Goal: Task Accomplishment & Management: Use online tool/utility

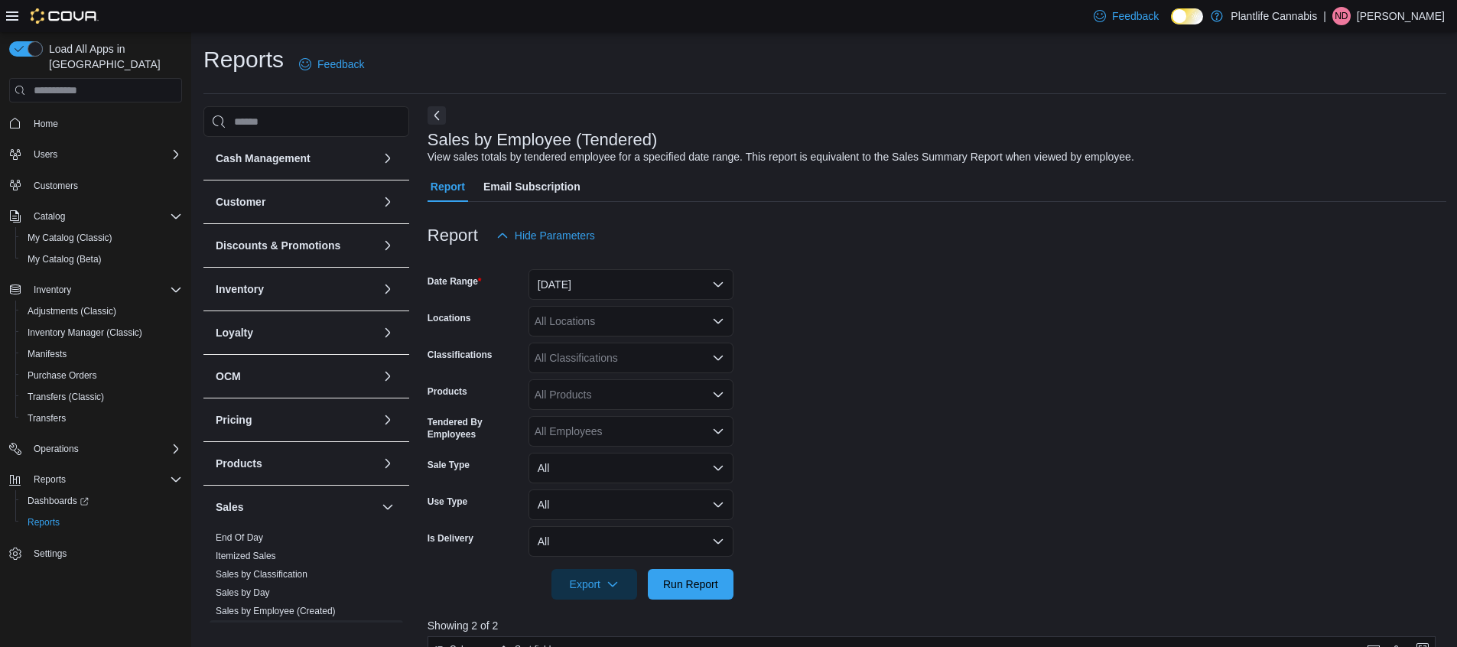
scroll to position [519, 0]
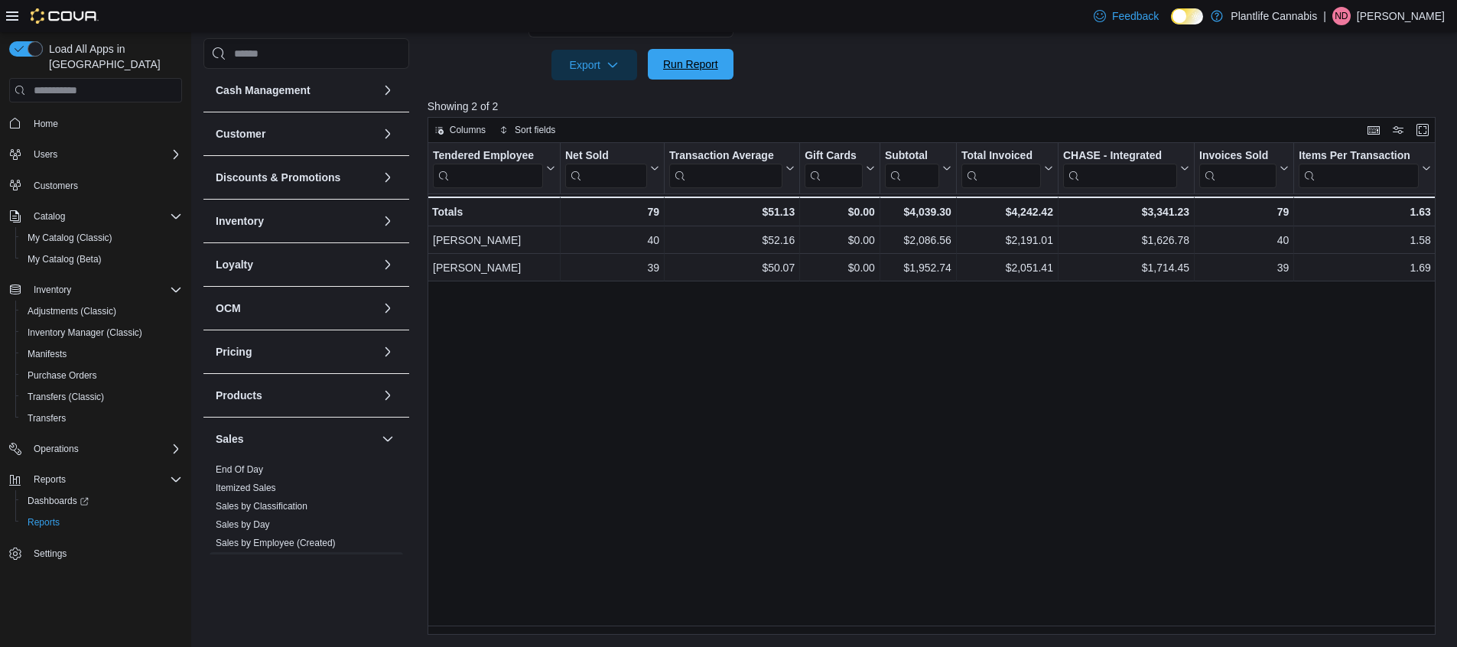
click at [694, 69] on span "Run Report" at bounding box center [690, 64] width 55 height 15
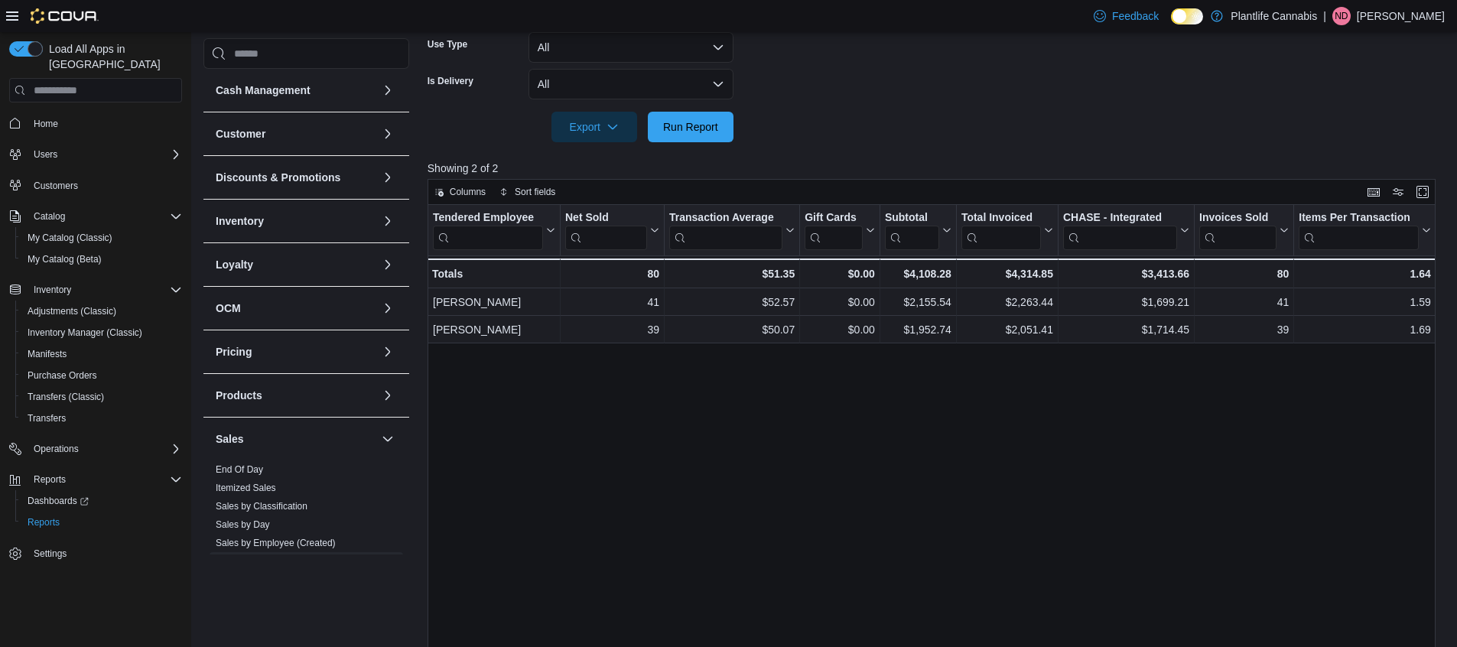
scroll to position [138, 0]
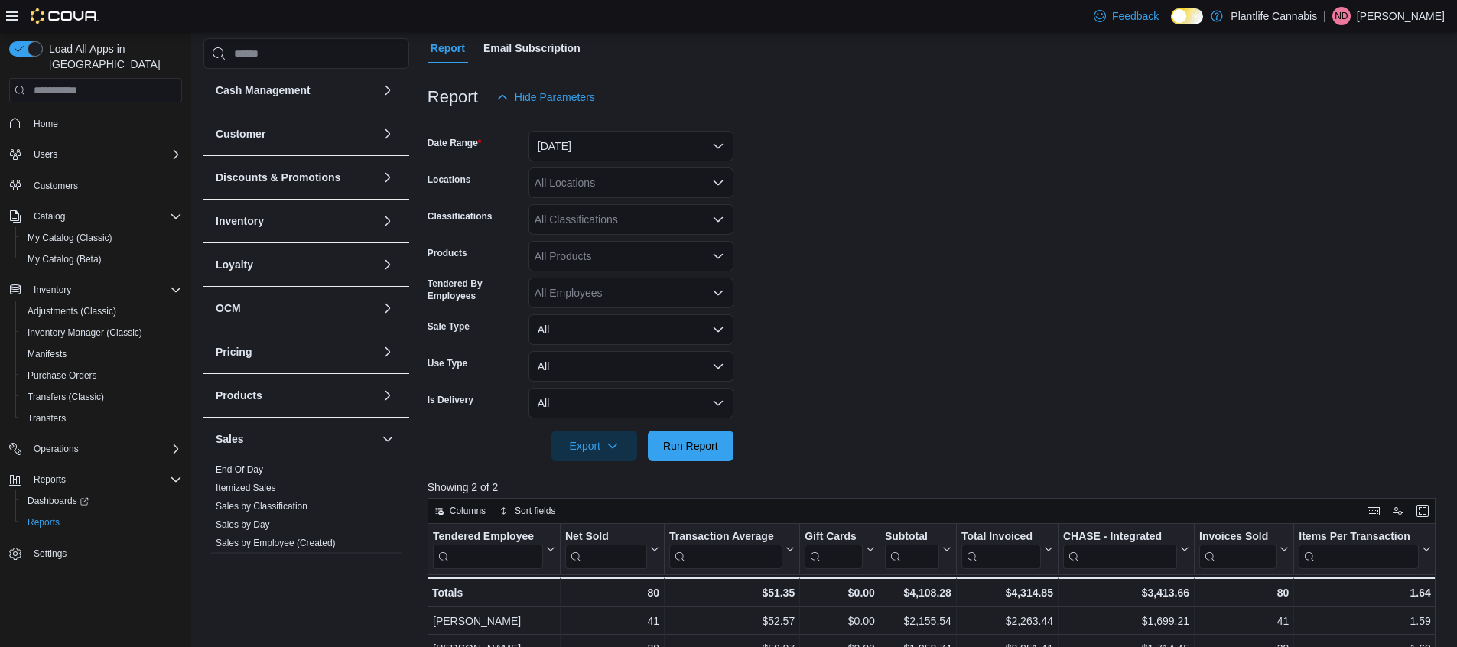
click at [638, 220] on div "All Classifications" at bounding box center [631, 219] width 205 height 31
type input "**"
click at [630, 244] on span "Accessory Group" at bounding box center [602, 245] width 82 height 15
click at [678, 450] on span "Run Report" at bounding box center [690, 445] width 55 height 15
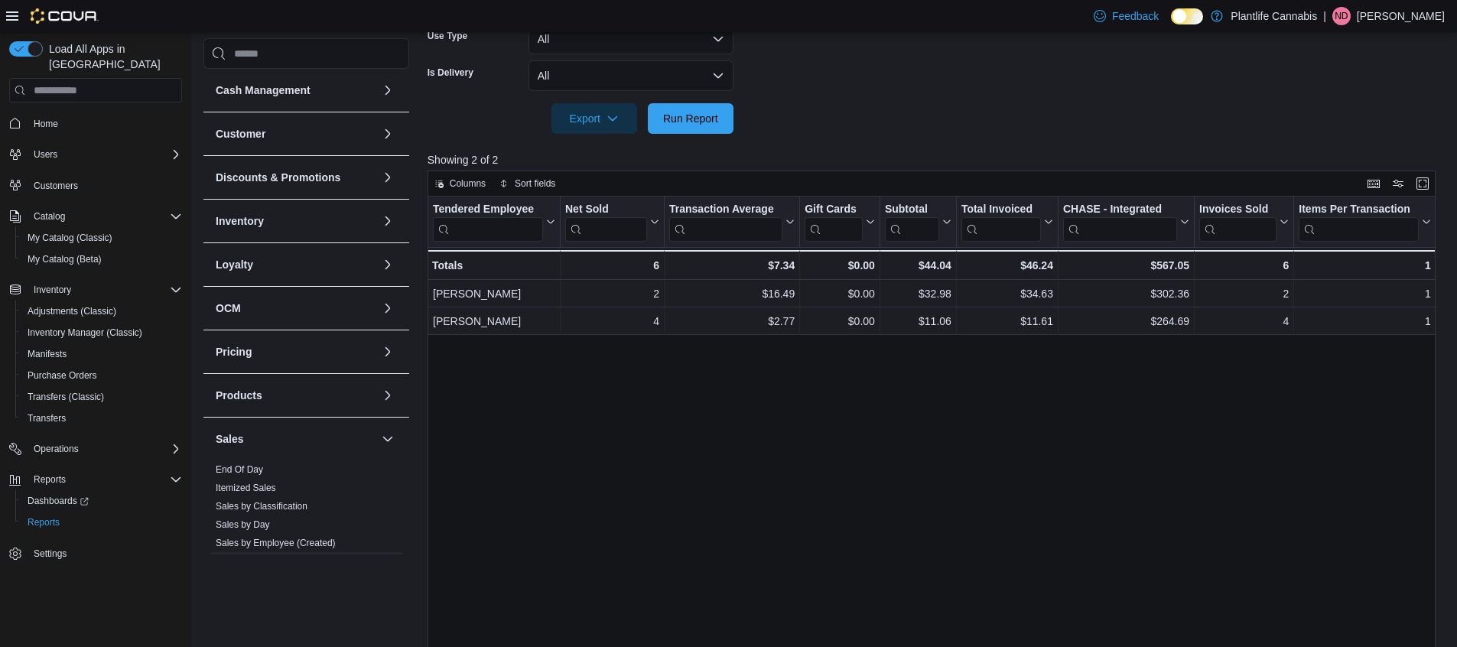
scroll to position [195, 0]
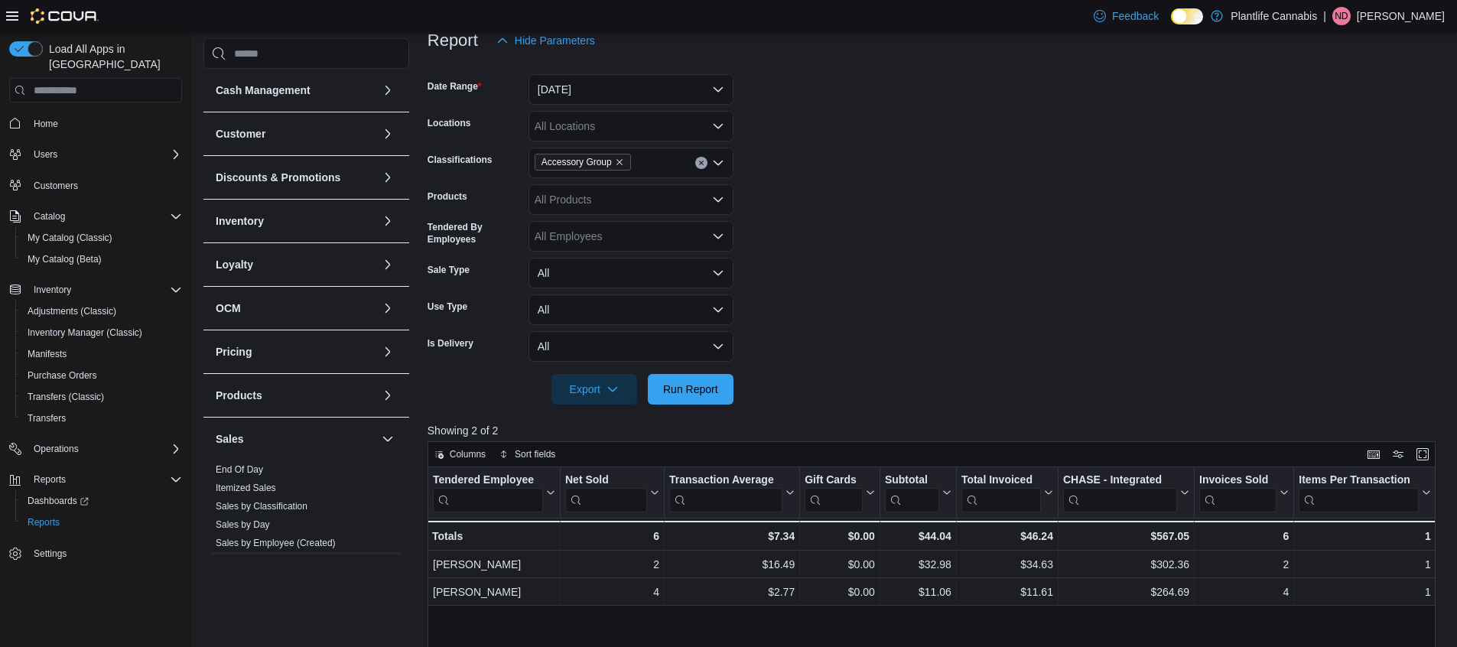
click at [701, 164] on icon "Clear input" at bounding box center [701, 163] width 4 height 4
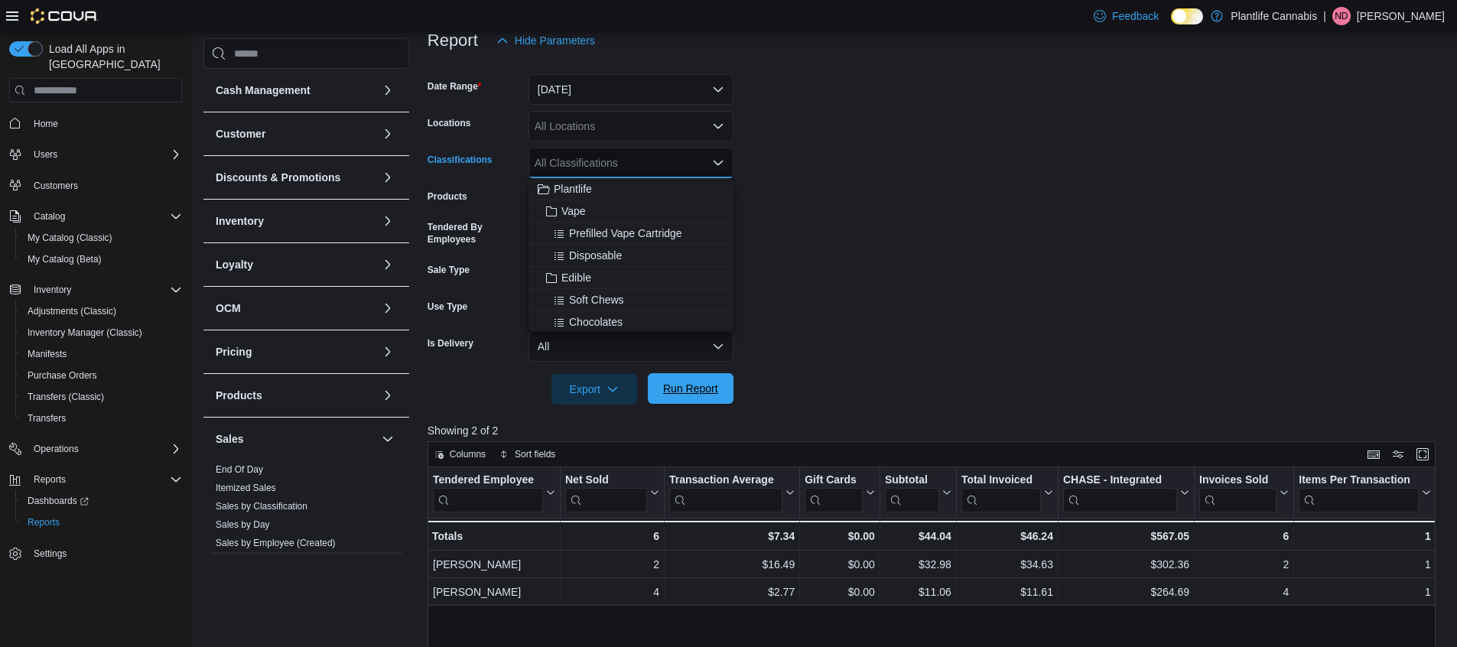
click at [680, 403] on span "Run Report" at bounding box center [690, 388] width 67 height 31
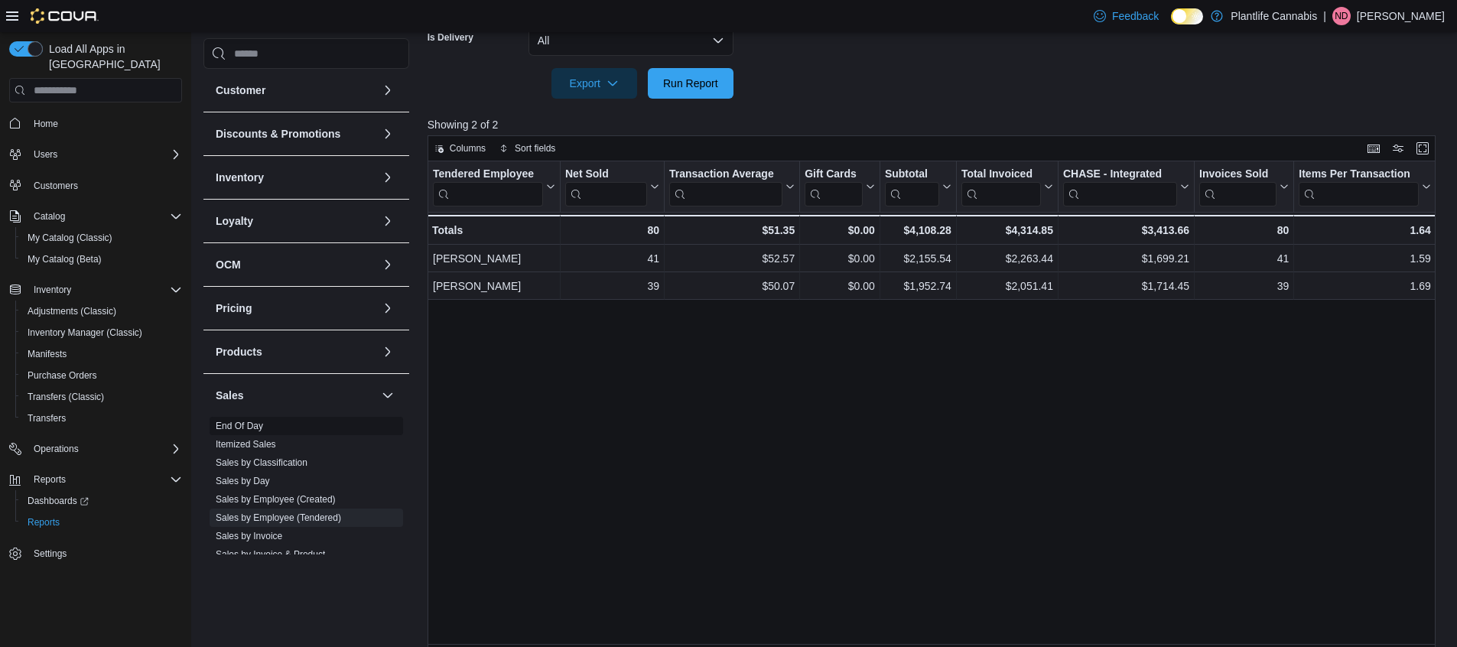
scroll to position [135, 0]
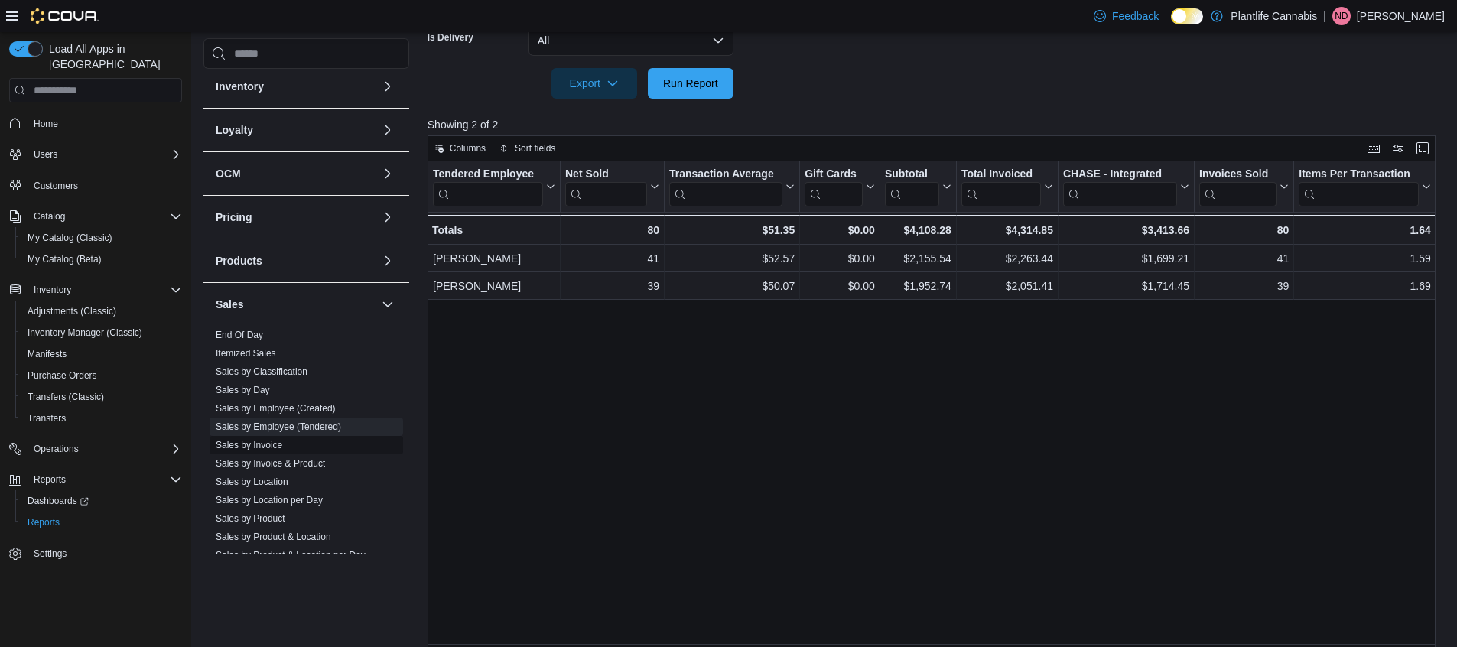
click at [275, 442] on link "Sales by Invoice" at bounding box center [249, 445] width 67 height 11
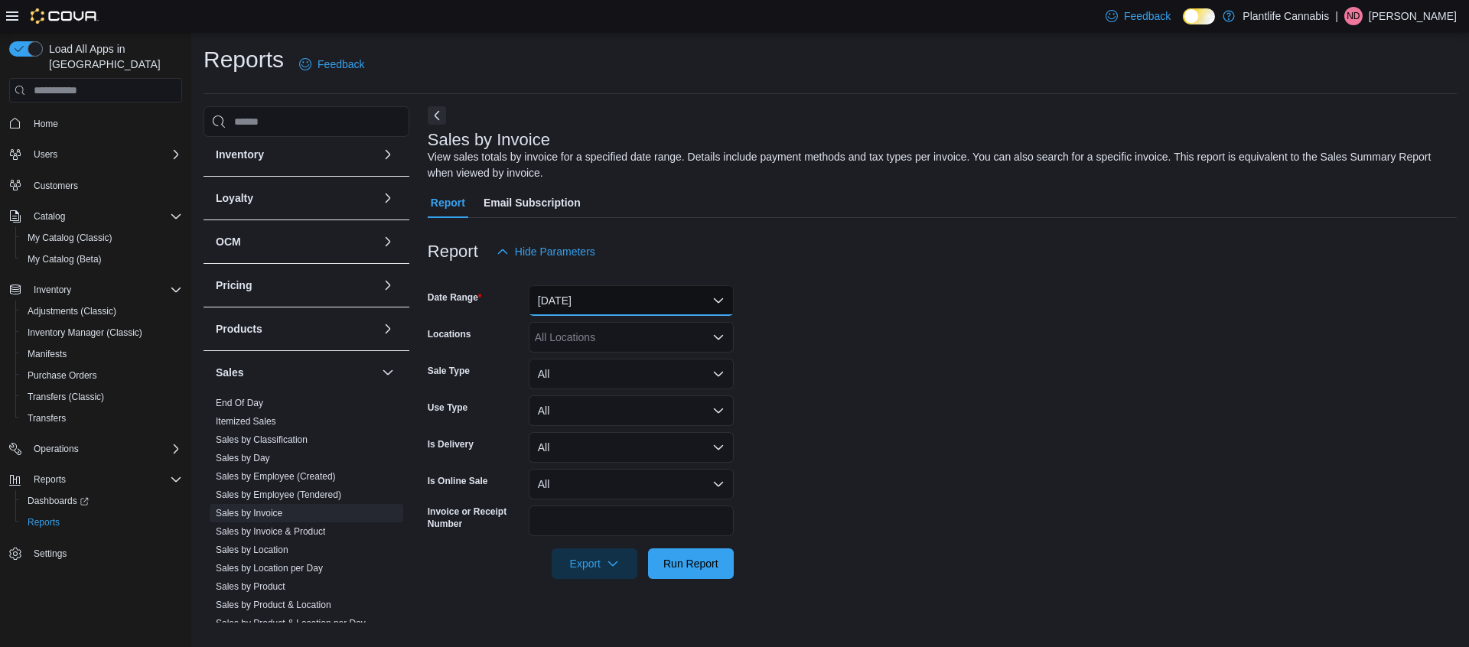
click at [610, 292] on button "[DATE]" at bounding box center [631, 300] width 205 height 31
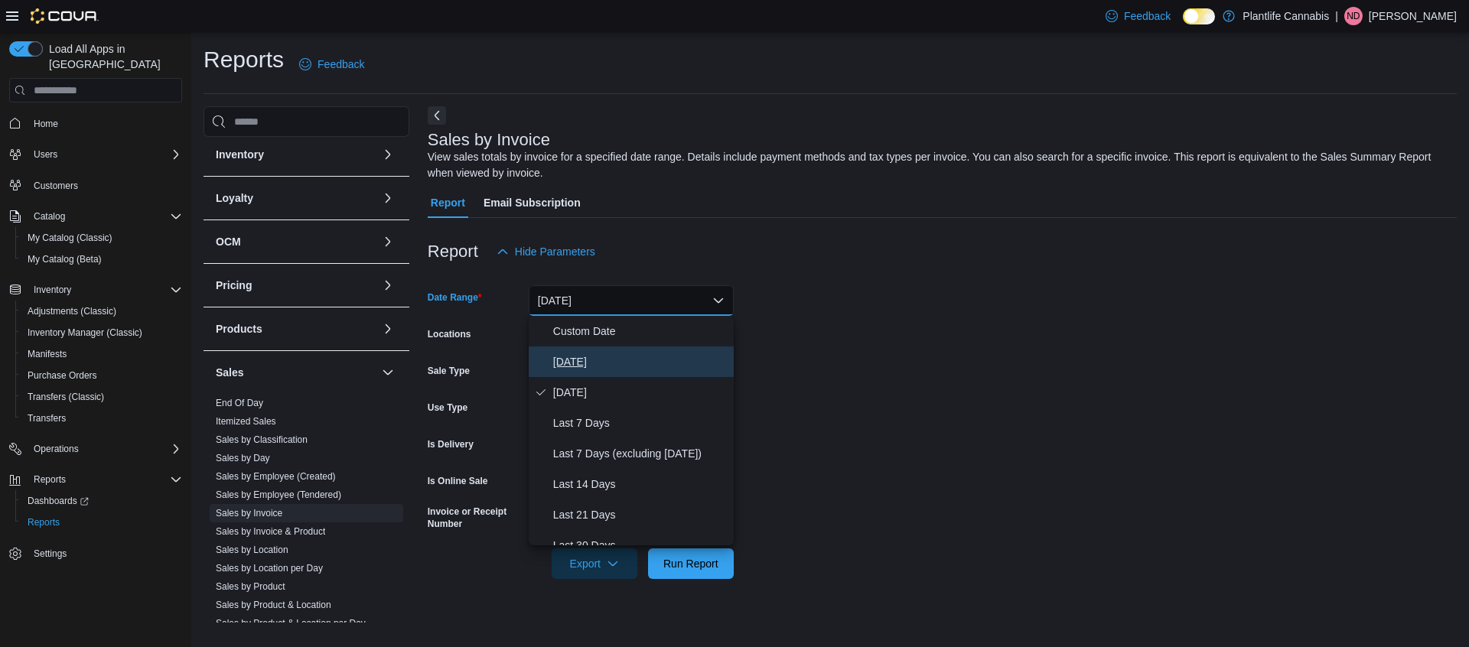
click at [592, 363] on span "[DATE]" at bounding box center [640, 362] width 174 height 18
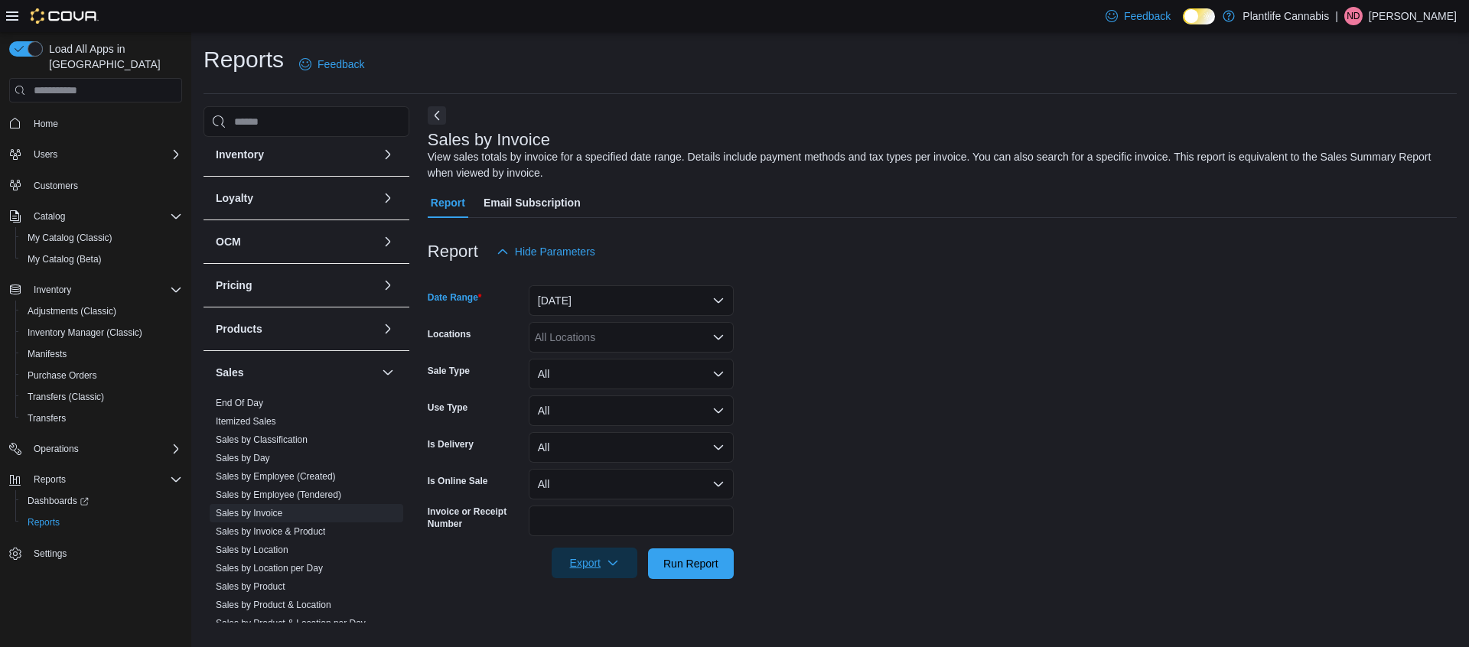
click at [587, 570] on span "Export" at bounding box center [594, 563] width 67 height 31
click at [598, 470] on span "Export to Excel" at bounding box center [595, 470] width 69 height 12
click at [339, 493] on link "Sales by Employee (Tendered)" at bounding box center [278, 495] width 125 height 11
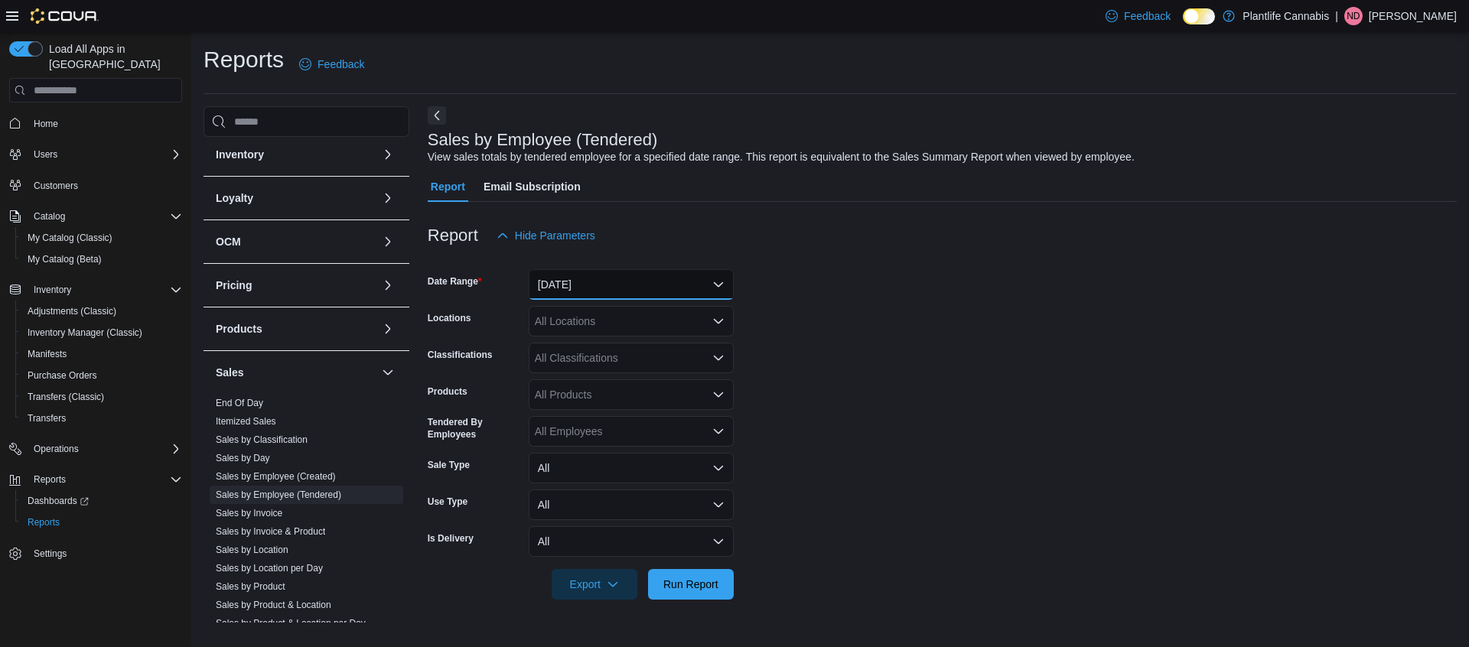
click at [667, 285] on button "[DATE]" at bounding box center [631, 284] width 205 height 31
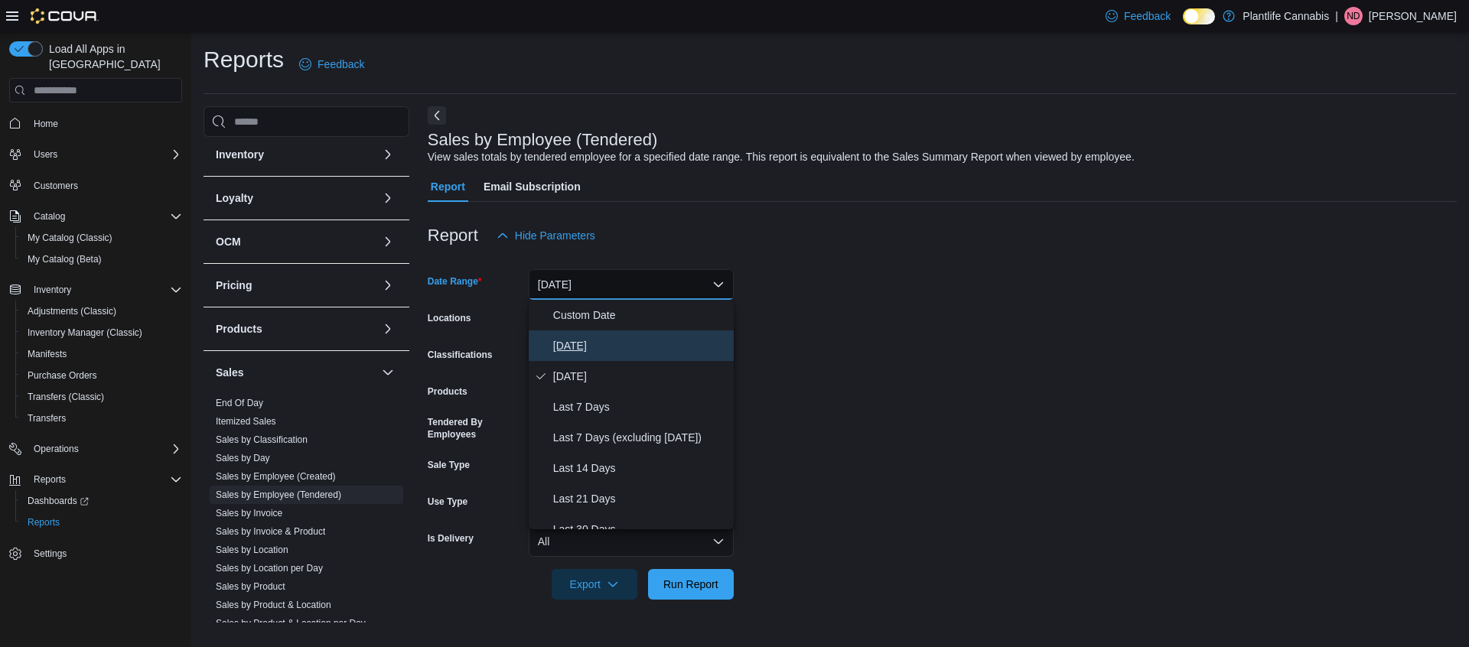
drag, startPoint x: 617, startPoint y: 337, endPoint x: 626, endPoint y: 371, distance: 35.6
click at [616, 337] on span "[DATE]" at bounding box center [640, 346] width 174 height 18
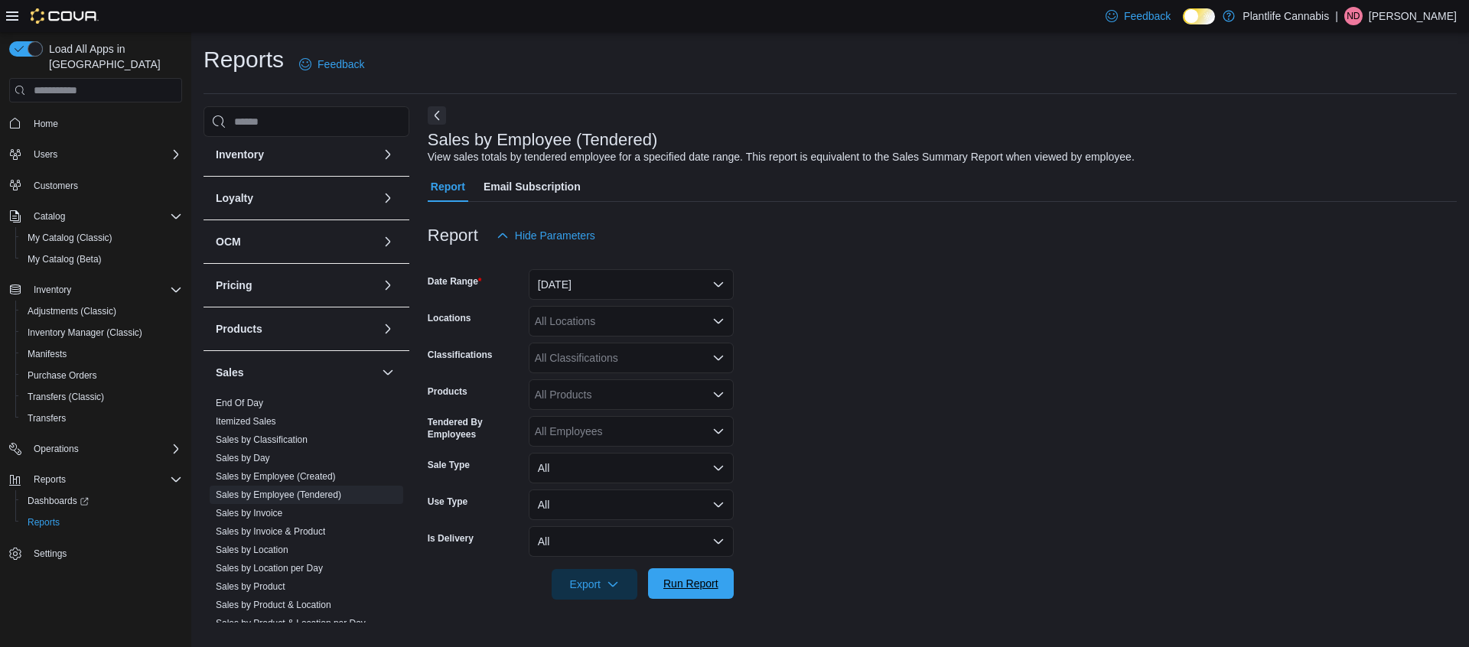
click at [688, 589] on span "Run Report" at bounding box center [690, 583] width 55 height 15
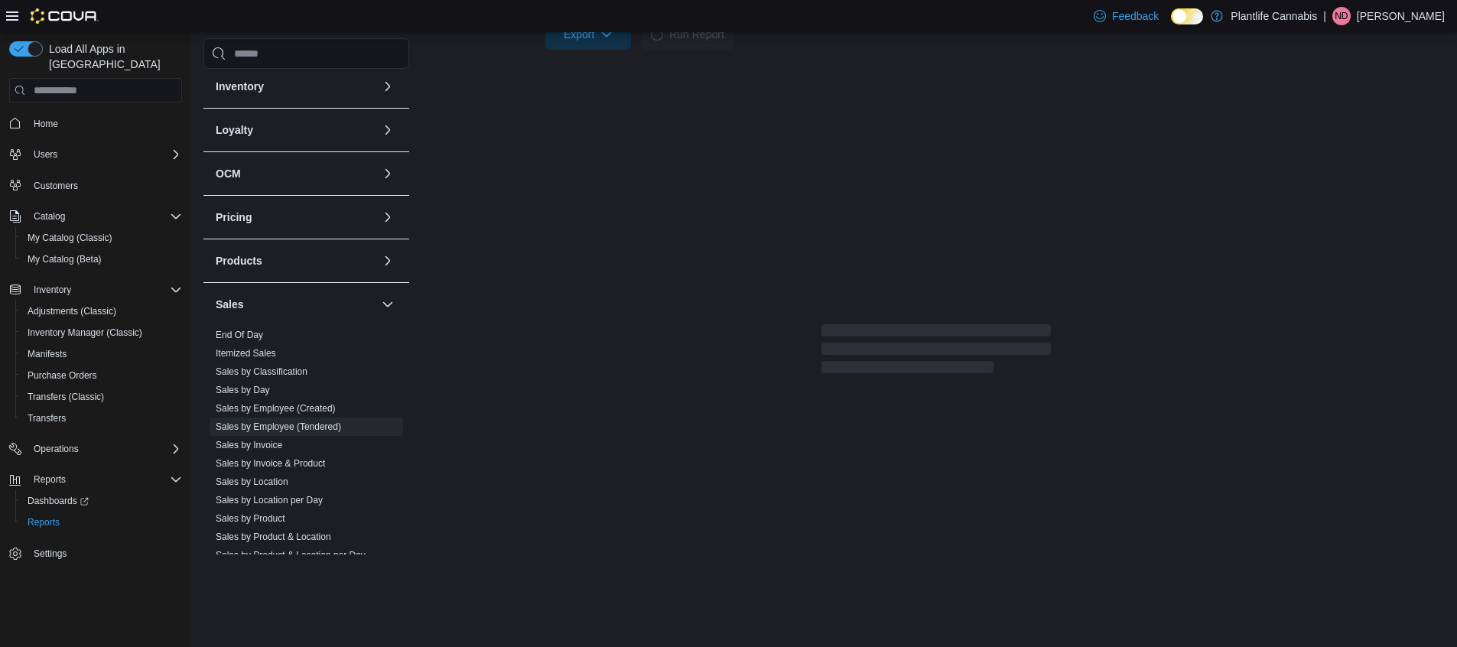
scroll to position [519, 0]
